Goal: Task Accomplishment & Management: Manage account settings

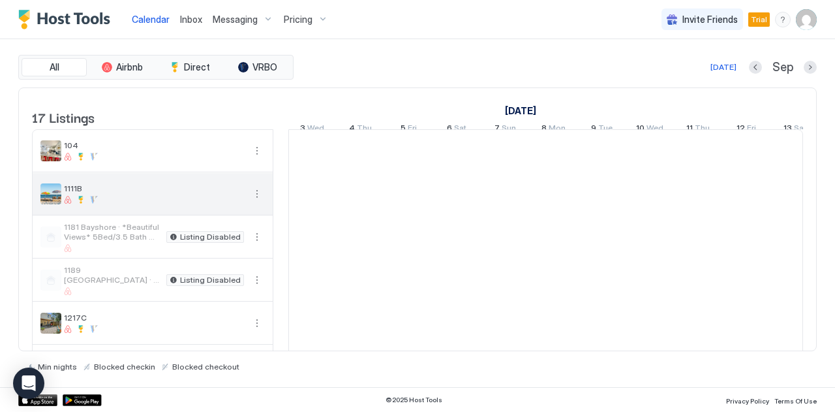
scroll to position [0, 725]
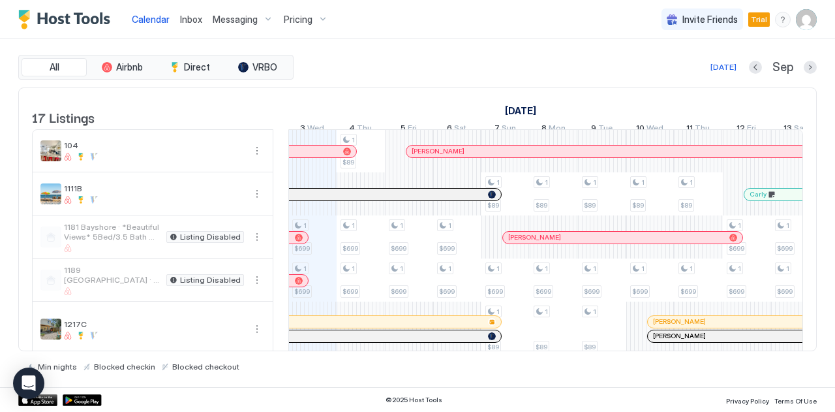
click at [145, 15] on span "Calendar" at bounding box center [151, 19] width 38 height 11
click at [235, 15] on span "Messaging" at bounding box center [235, 20] width 45 height 12
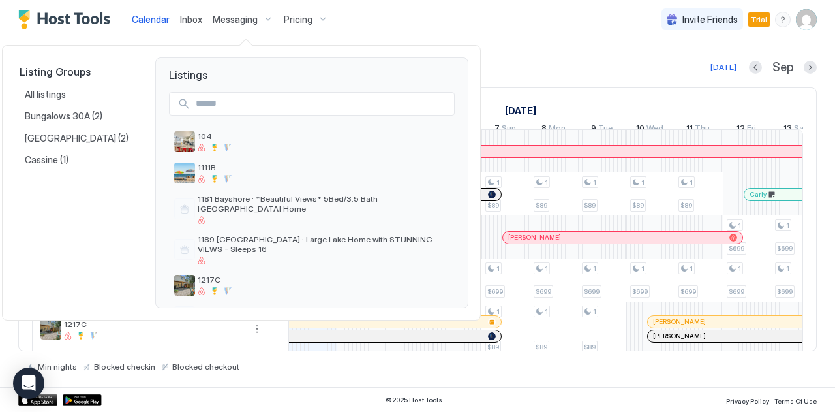
click at [157, 22] on div at bounding box center [417, 206] width 835 height 412
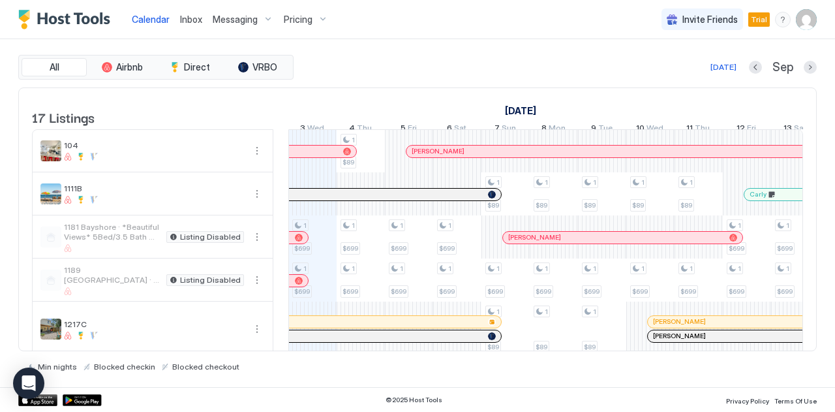
click at [175, 20] on div "Inbox" at bounding box center [191, 19] width 33 height 24
click at [154, 20] on span "Calendar" at bounding box center [151, 19] width 38 height 11
click at [232, 14] on span "Messaging" at bounding box center [235, 20] width 45 height 12
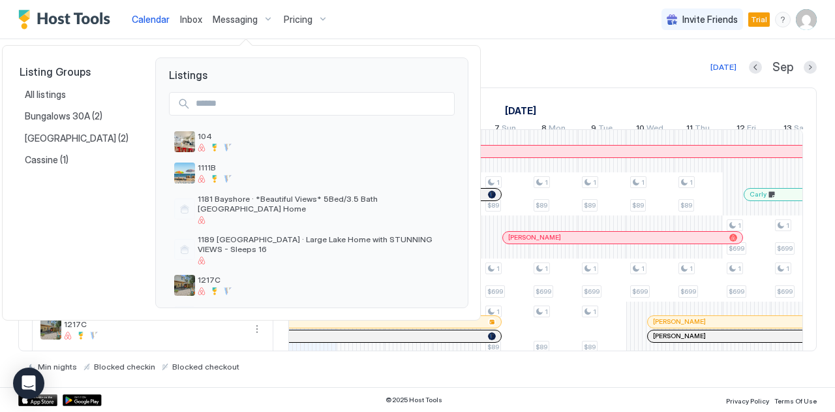
click at [187, 21] on div at bounding box center [417, 206] width 835 height 412
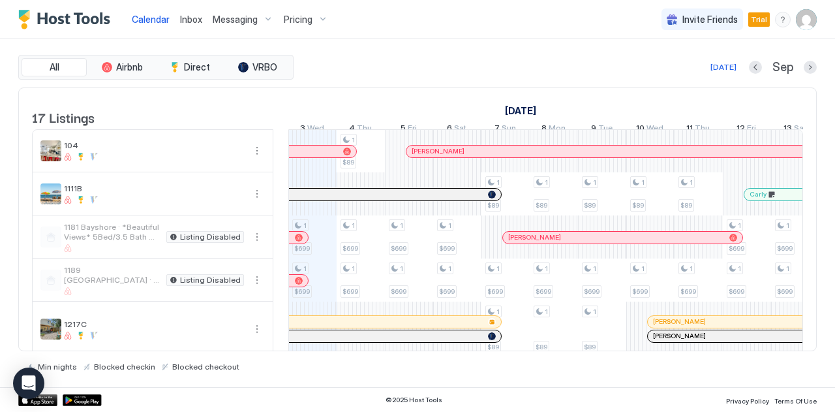
click at [186, 22] on span "Inbox" at bounding box center [191, 19] width 22 height 11
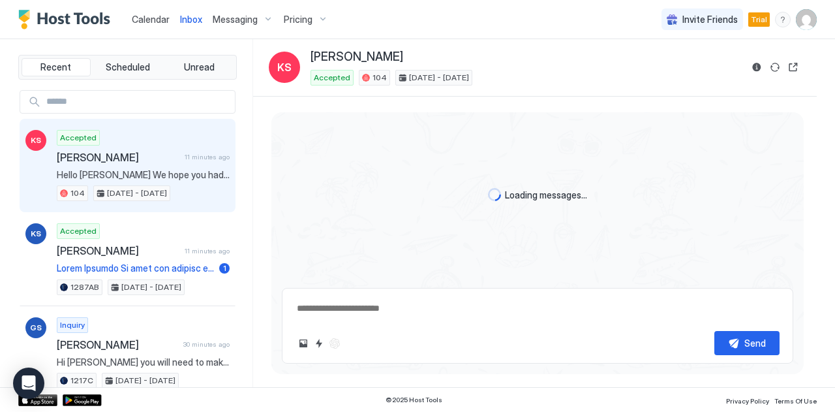
scroll to position [1462, 0]
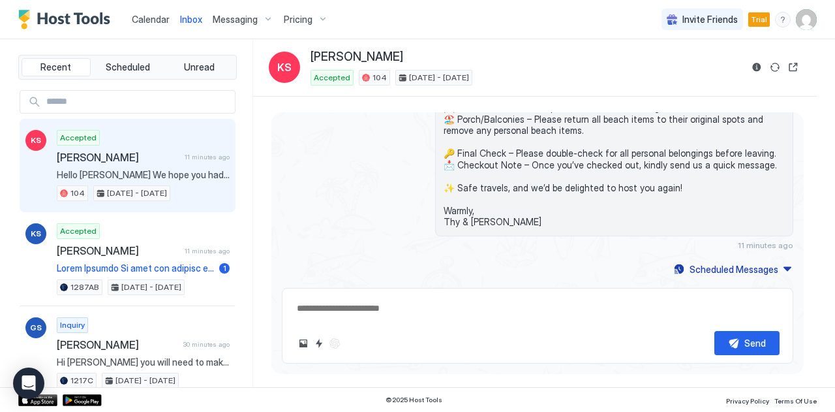
click at [233, 24] on span "Messaging" at bounding box center [235, 20] width 45 height 12
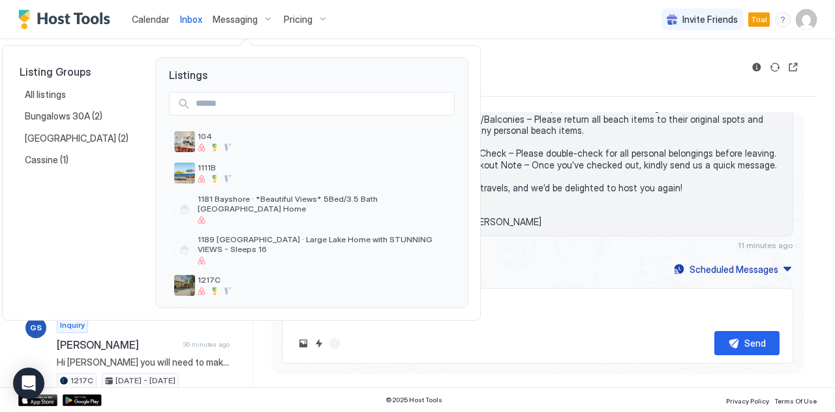
type textarea "*"
click at [183, 76] on span "Listings" at bounding box center [312, 69] width 312 height 23
click at [685, 45] on div at bounding box center [417, 206] width 835 height 412
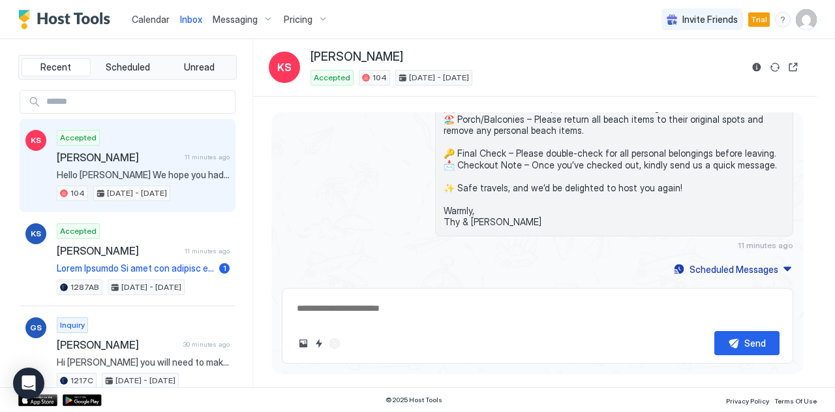
click at [802, 20] on img "User profile" at bounding box center [806, 19] width 21 height 21
click at [697, 70] on span "Settings" at bounding box center [688, 73] width 35 height 12
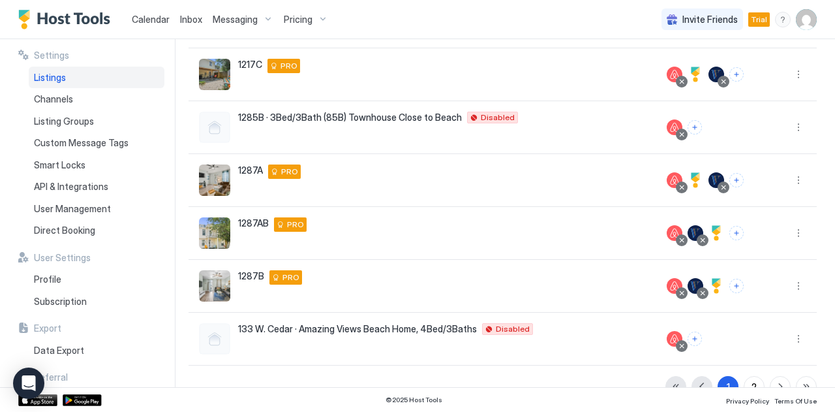
scroll to position [351, 0]
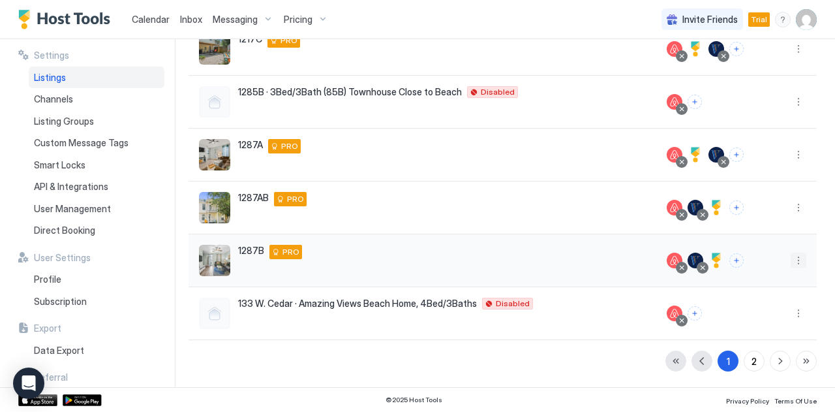
click at [790, 260] on button "More options" at bounding box center [798, 260] width 16 height 16
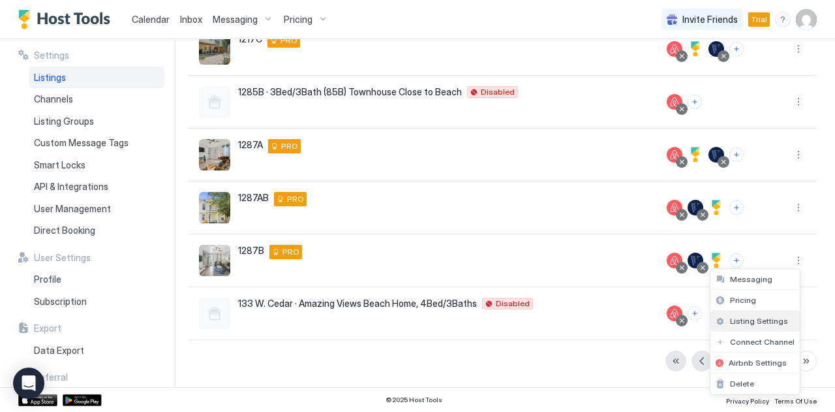
click at [754, 317] on span "Listing Settings" at bounding box center [759, 321] width 58 height 10
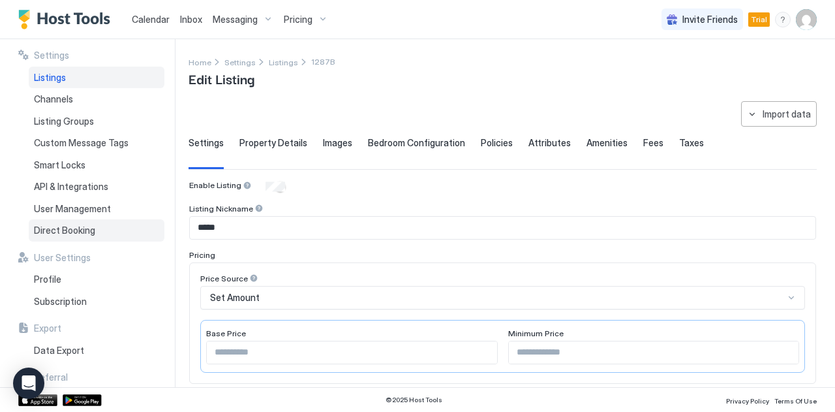
click at [86, 232] on span "Direct Booking" at bounding box center [64, 230] width 61 height 12
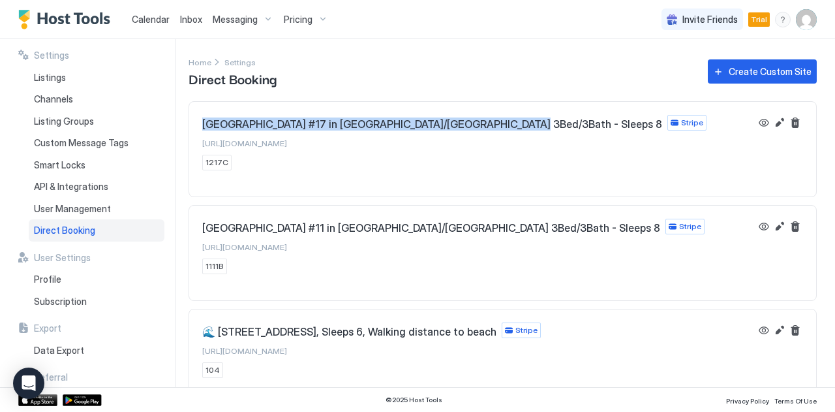
drag, startPoint x: 203, startPoint y: 121, endPoint x: 494, endPoint y: 130, distance: 290.4
click at [494, 130] on div "[GEOGRAPHIC_DATA] #17 in [GEOGRAPHIC_DATA]/Biloxi 3Bed/3Bath - Sleeps 8 Stripe" at bounding box center [454, 123] width 504 height 16
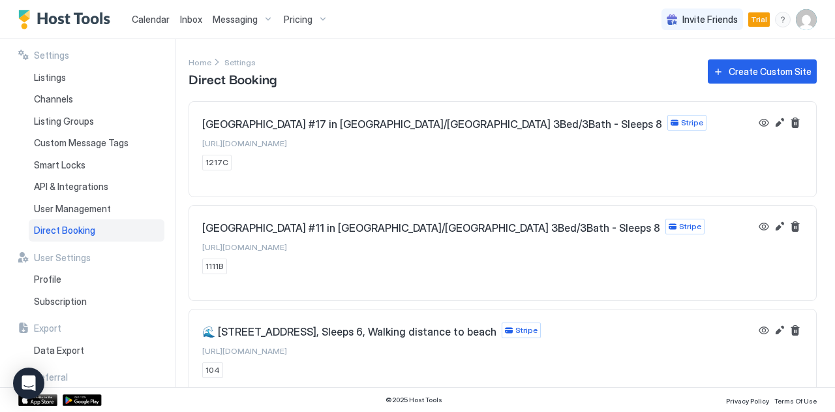
click at [466, 198] on div "[GEOGRAPHIC_DATA] #17 in [GEOGRAPHIC_DATA]/[GEOGRAPHIC_DATA] 3Bed/3Bath - Sleep…" at bounding box center [502, 236] width 628 height 270
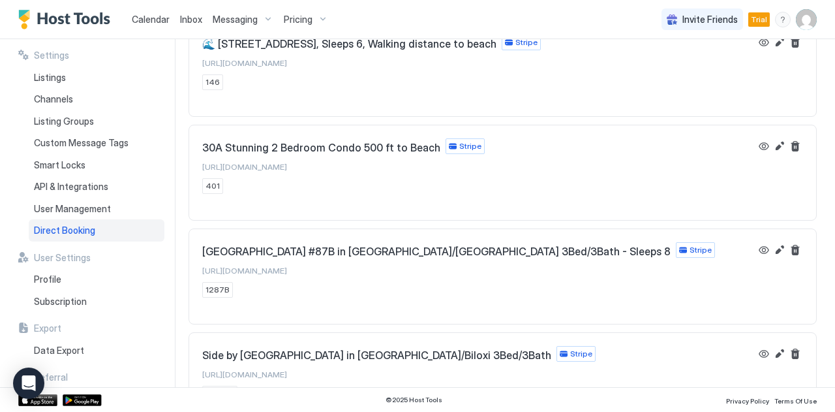
scroll to position [432, 0]
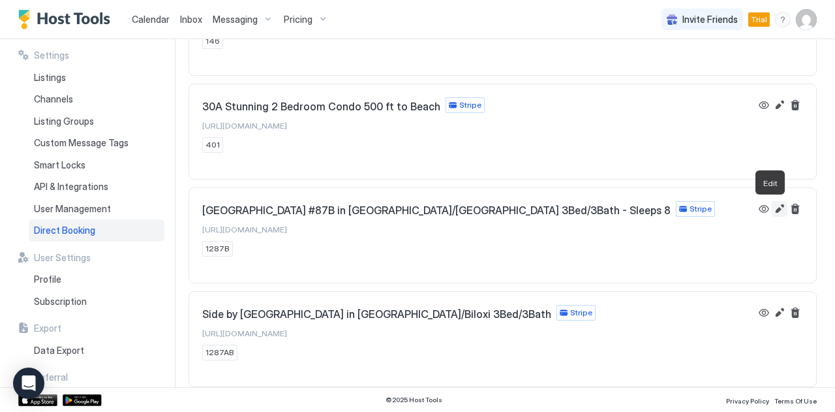
click at [772, 211] on button "Edit" at bounding box center [780, 209] width 16 height 16
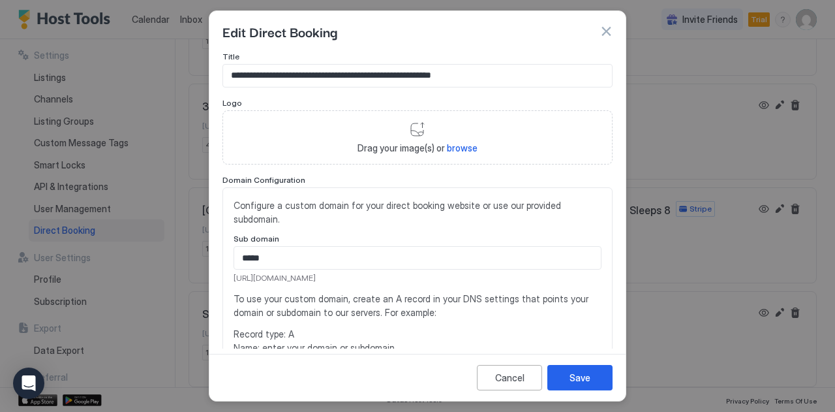
click at [422, 82] on input "**********" at bounding box center [417, 76] width 389 height 22
paste input "**********"
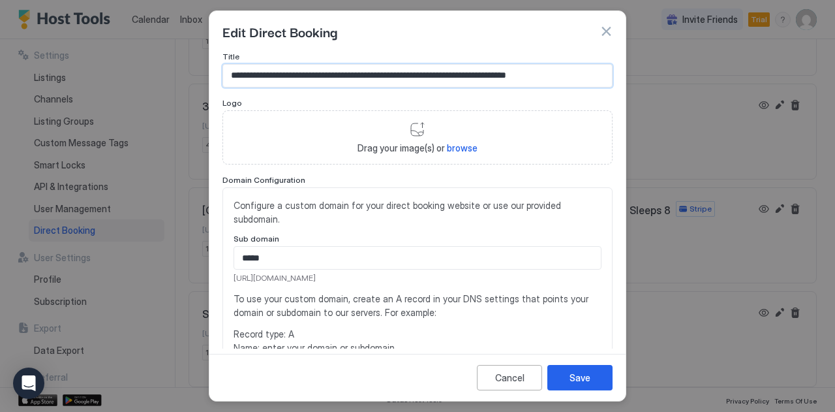
type input "**********"
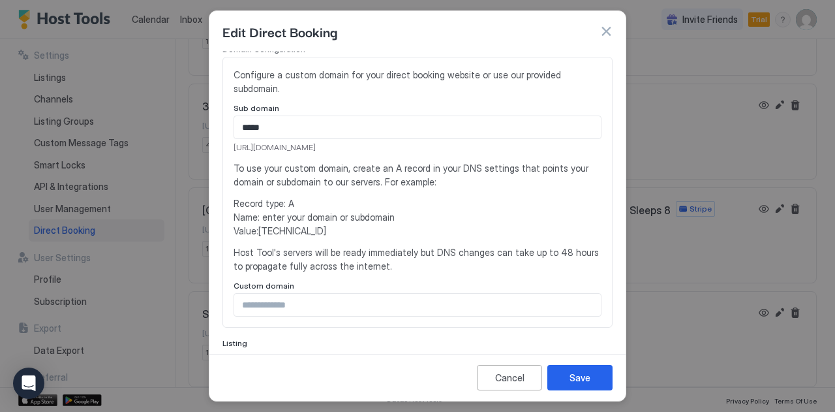
scroll to position [196, 0]
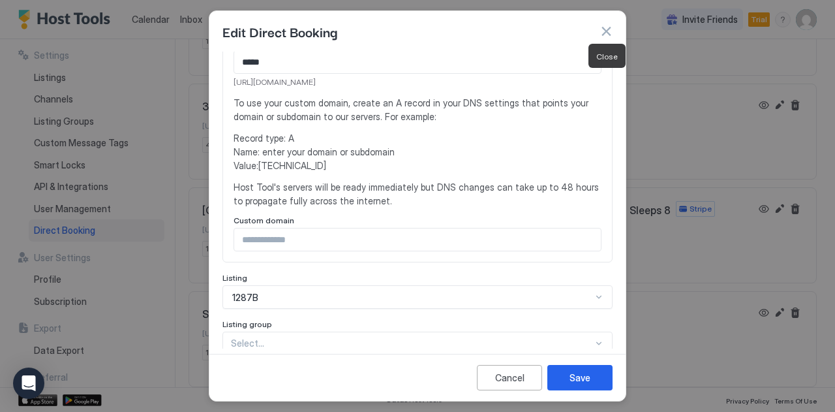
click at [605, 31] on button "button" at bounding box center [605, 31] width 13 height 13
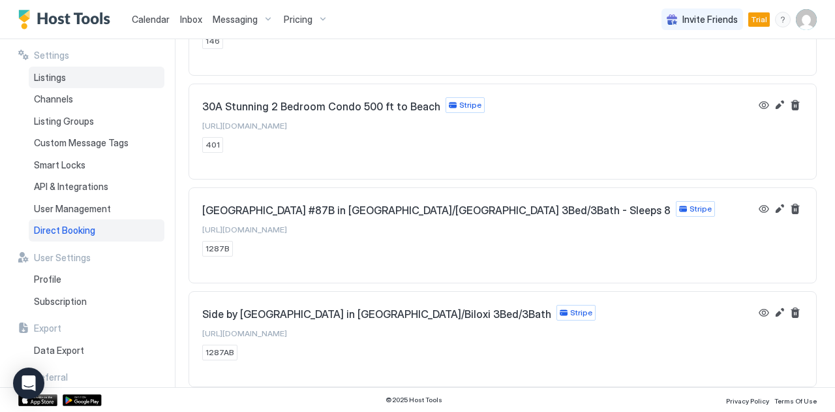
click at [63, 79] on span "Listings" at bounding box center [50, 78] width 32 height 12
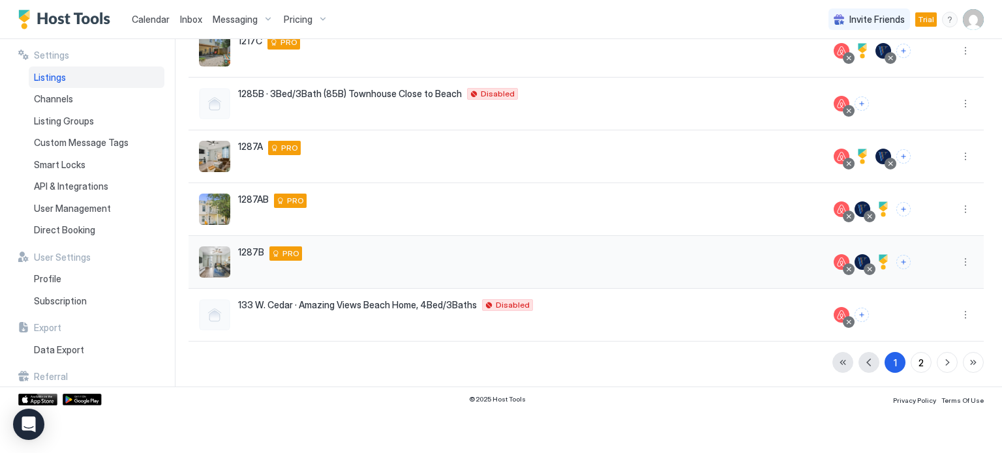
scroll to position [307, 0]
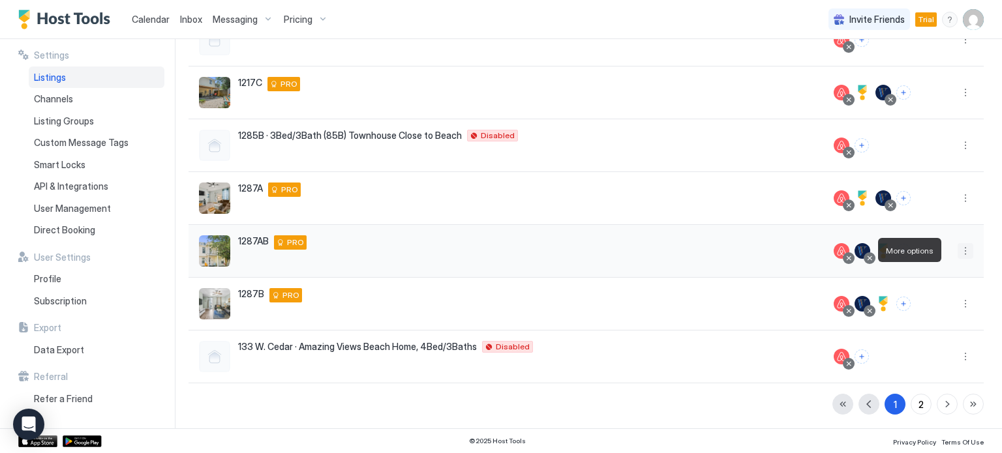
click at [834, 252] on button "More options" at bounding box center [965, 251] width 16 height 16
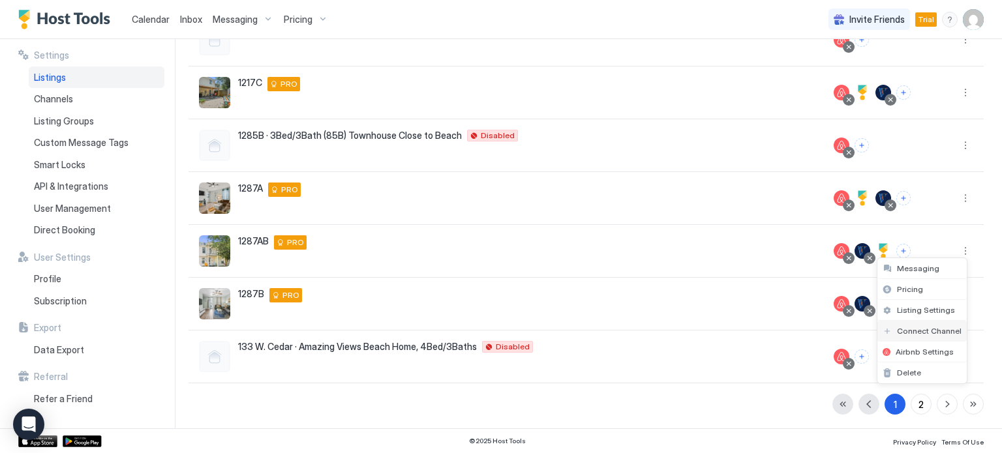
click at [834, 333] on span "Connect Channel" at bounding box center [929, 331] width 65 height 10
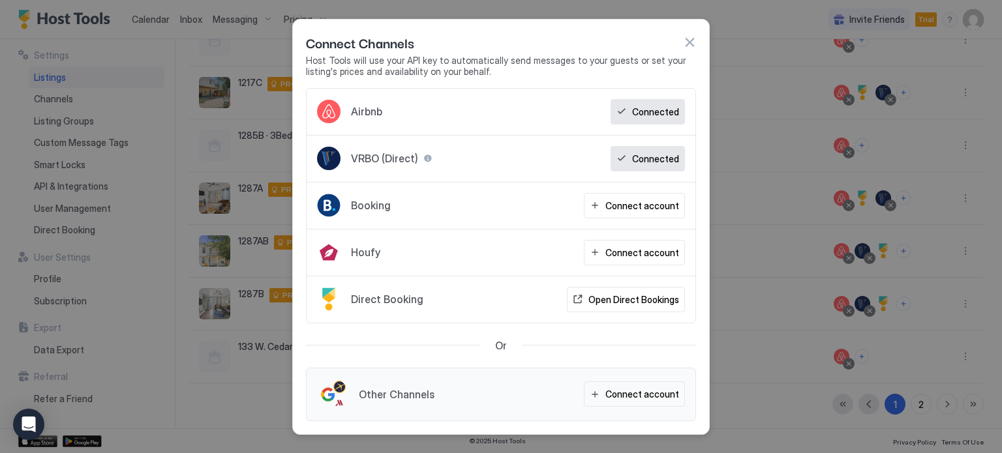
click at [426, 158] on div at bounding box center [427, 158] width 9 height 9
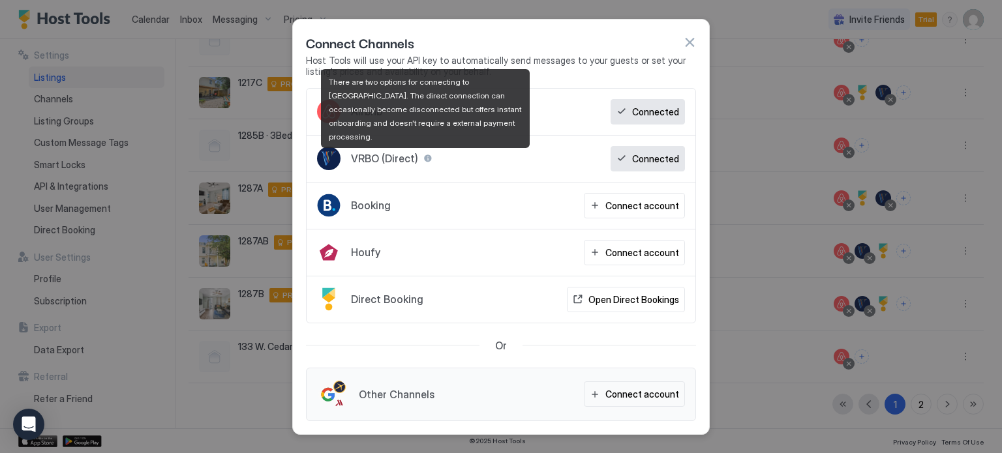
click at [426, 158] on div at bounding box center [427, 158] width 9 height 9
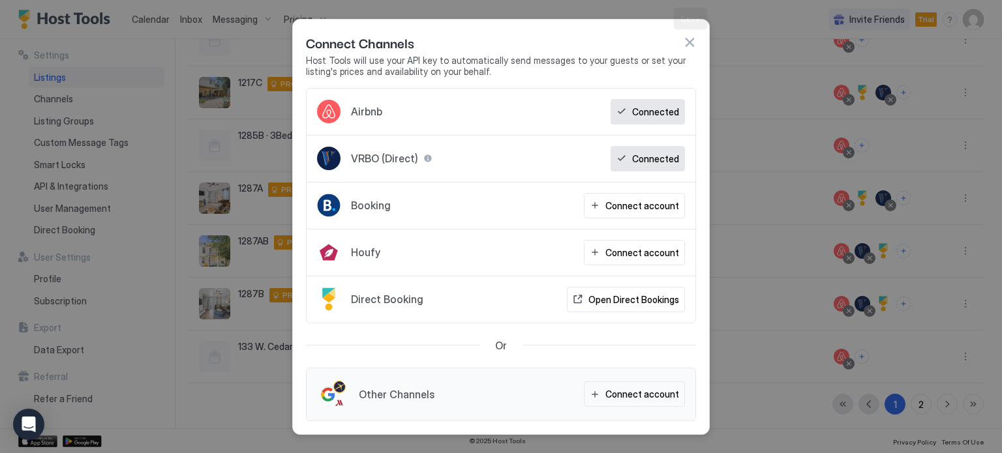
click at [692, 46] on button "button" at bounding box center [689, 42] width 13 height 13
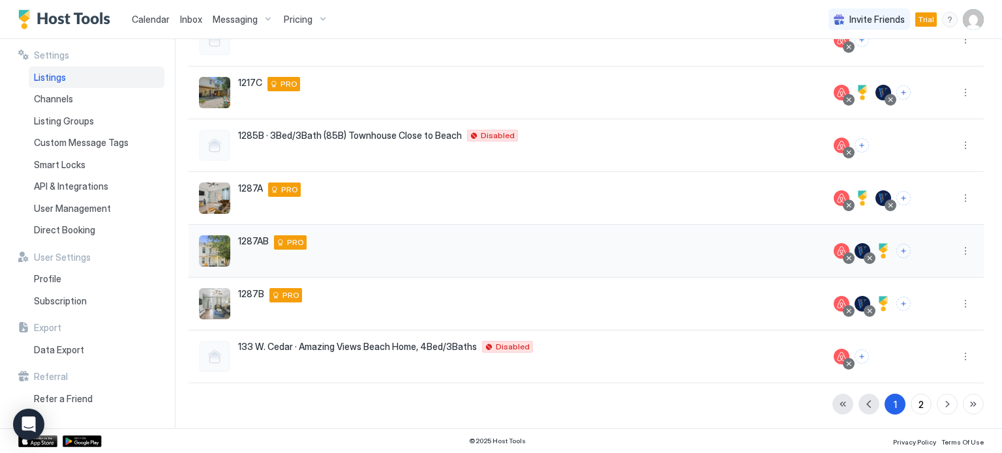
scroll to position [242, 0]
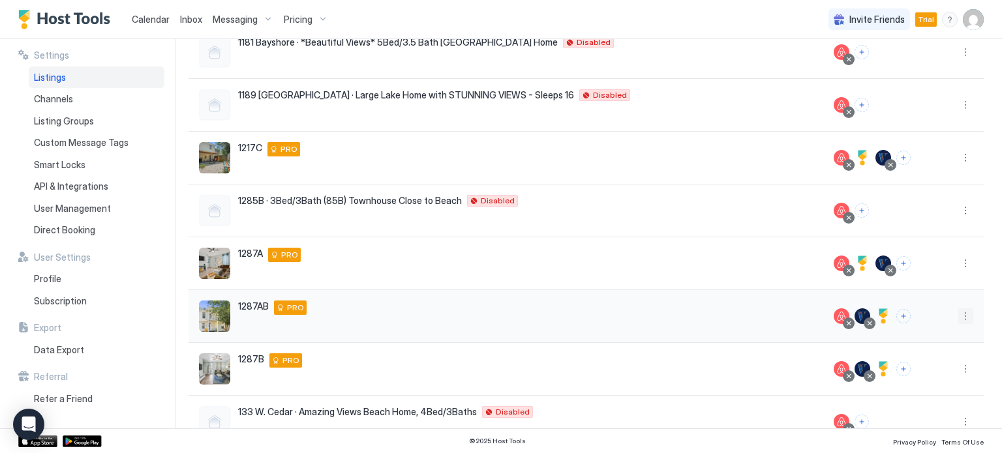
click at [834, 314] on button "More options" at bounding box center [965, 316] width 16 height 16
click at [834, 351] on span "Pricing" at bounding box center [910, 355] width 26 height 10
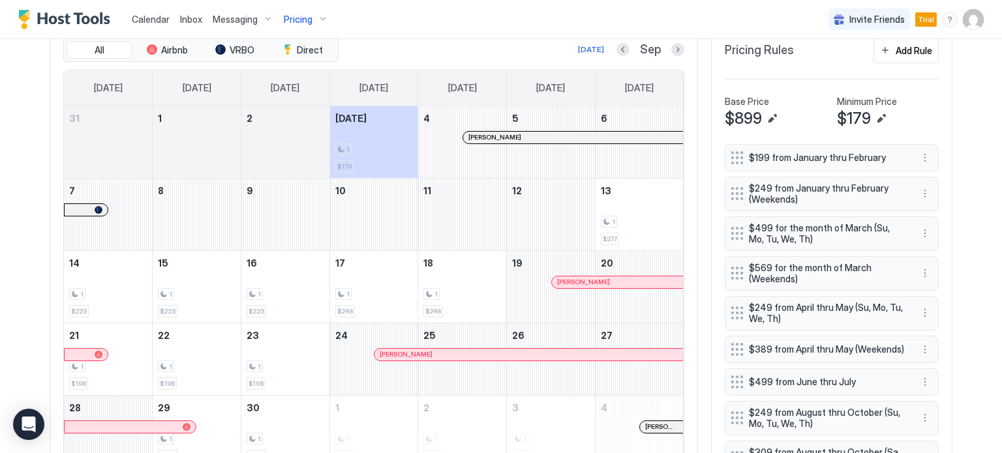
scroll to position [391, 0]
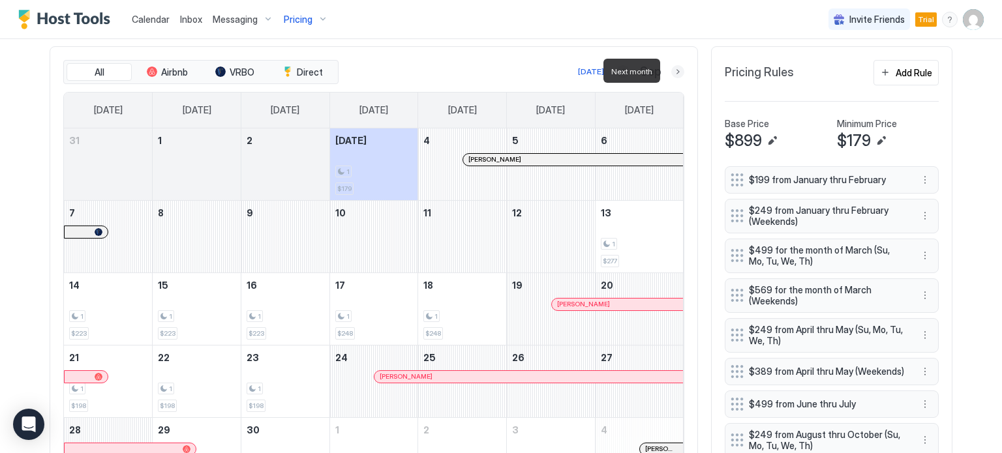
click at [671, 69] on button "Next month" at bounding box center [677, 71] width 13 height 13
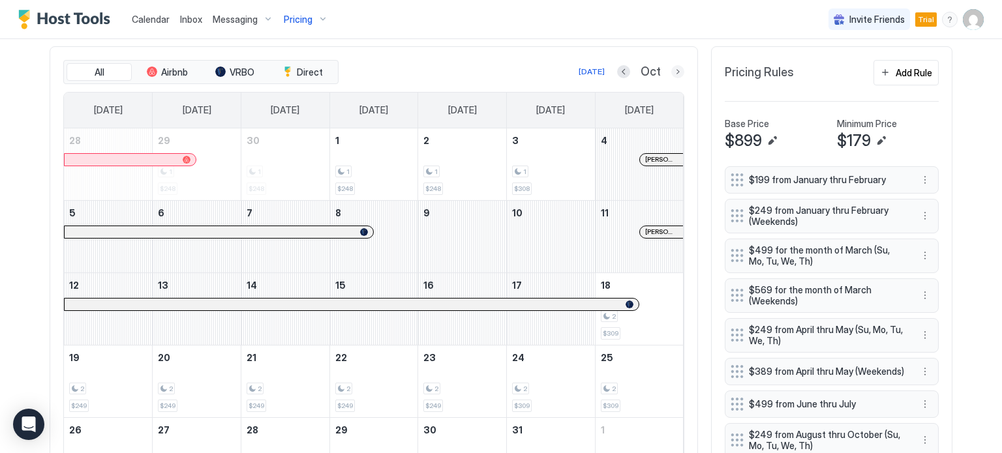
click at [676, 71] on button "Next month" at bounding box center [677, 71] width 13 height 13
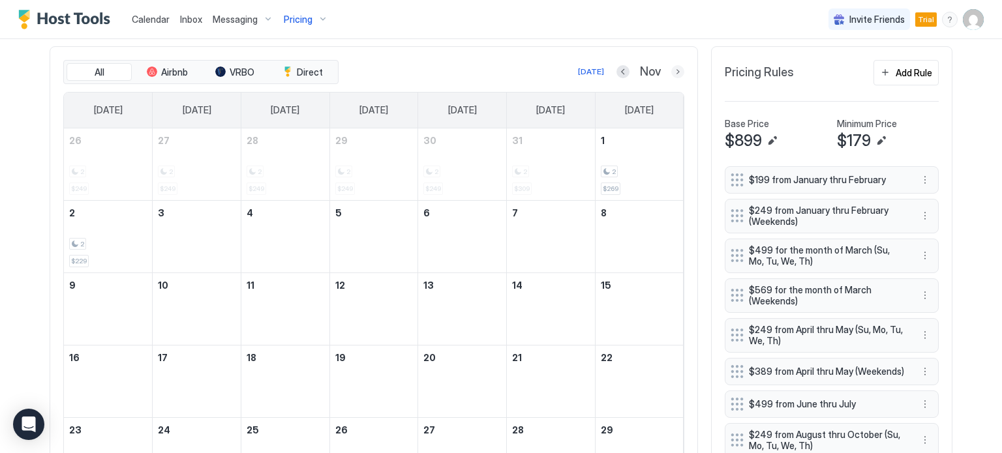
click at [676, 71] on button "Next month" at bounding box center [677, 71] width 13 height 13
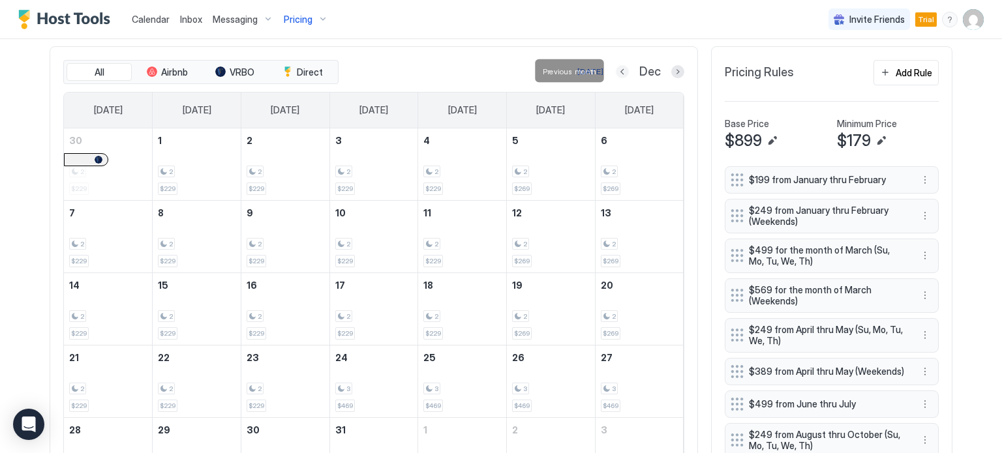
click at [616, 68] on button "Previous month" at bounding box center [622, 71] width 13 height 13
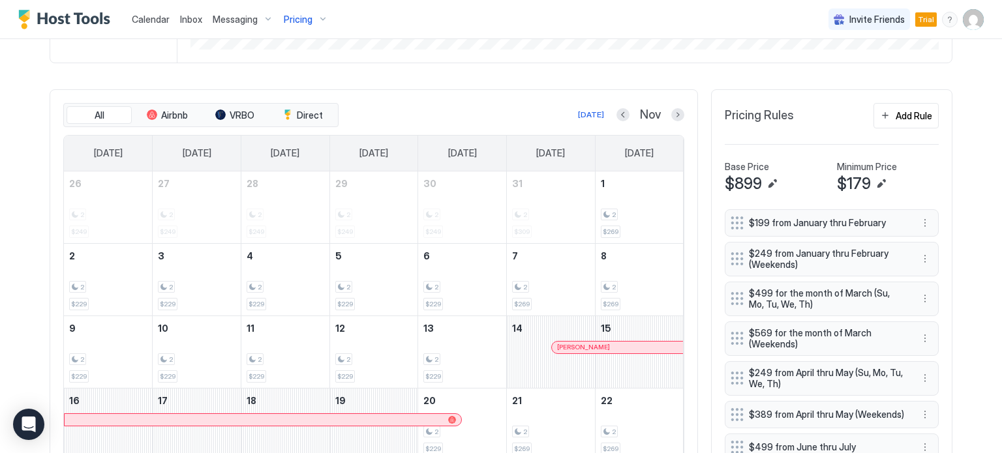
scroll to position [326, 0]
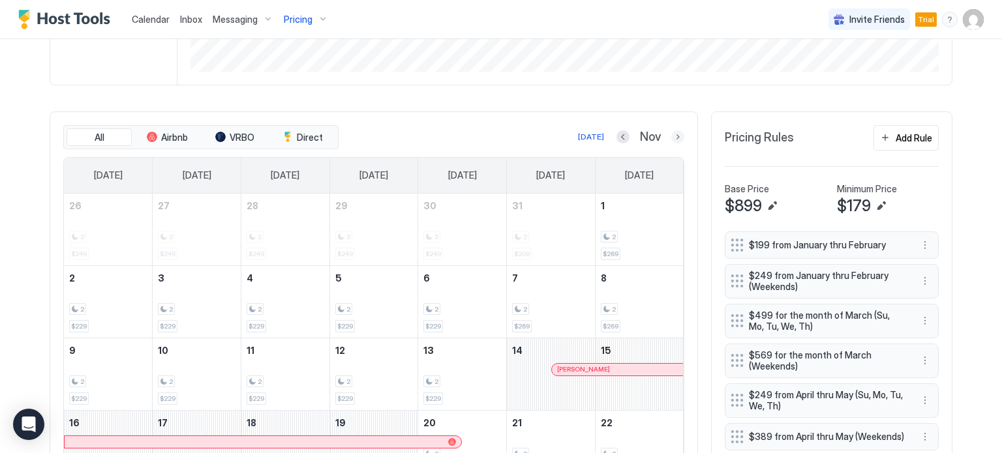
click at [678, 134] on button "Next month" at bounding box center [677, 136] width 13 height 13
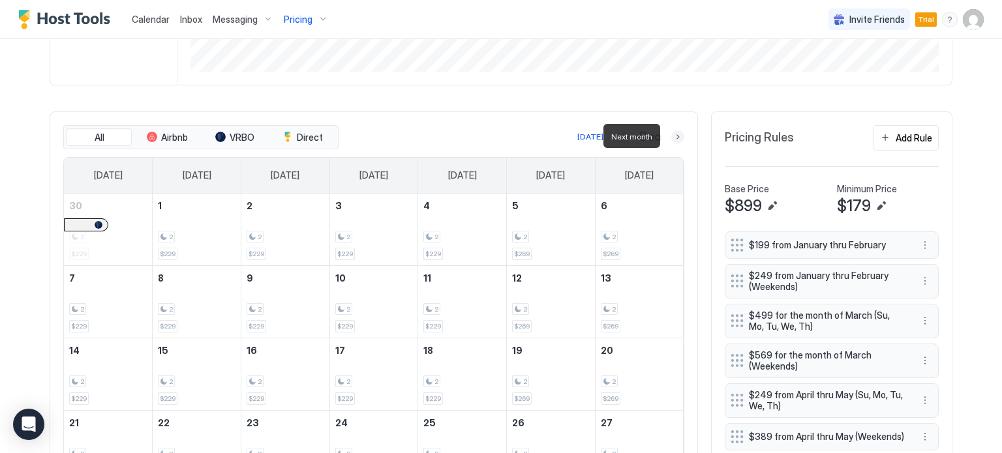
click at [678, 134] on button "Next month" at bounding box center [677, 136] width 13 height 13
